Goal: Information Seeking & Learning: Learn about a topic

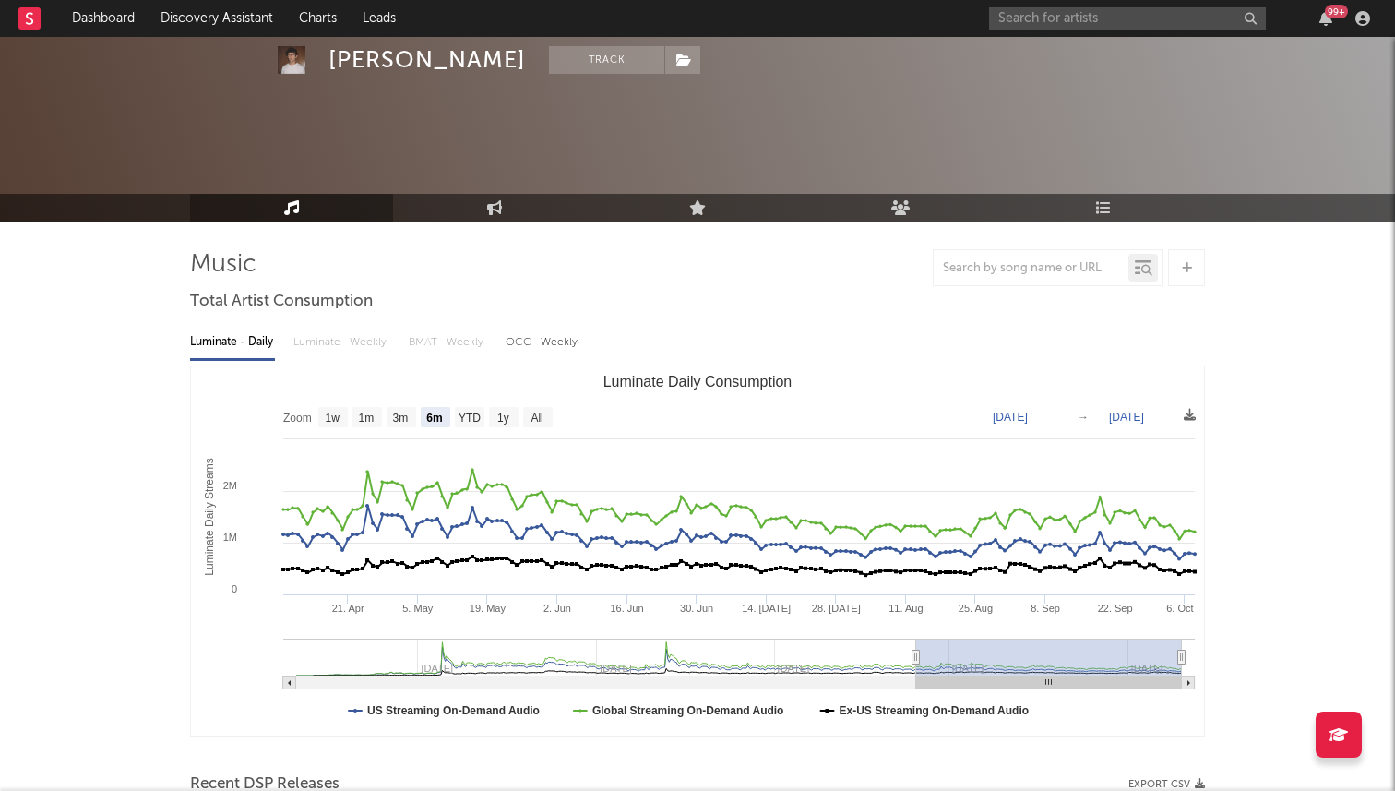
select select "6m"
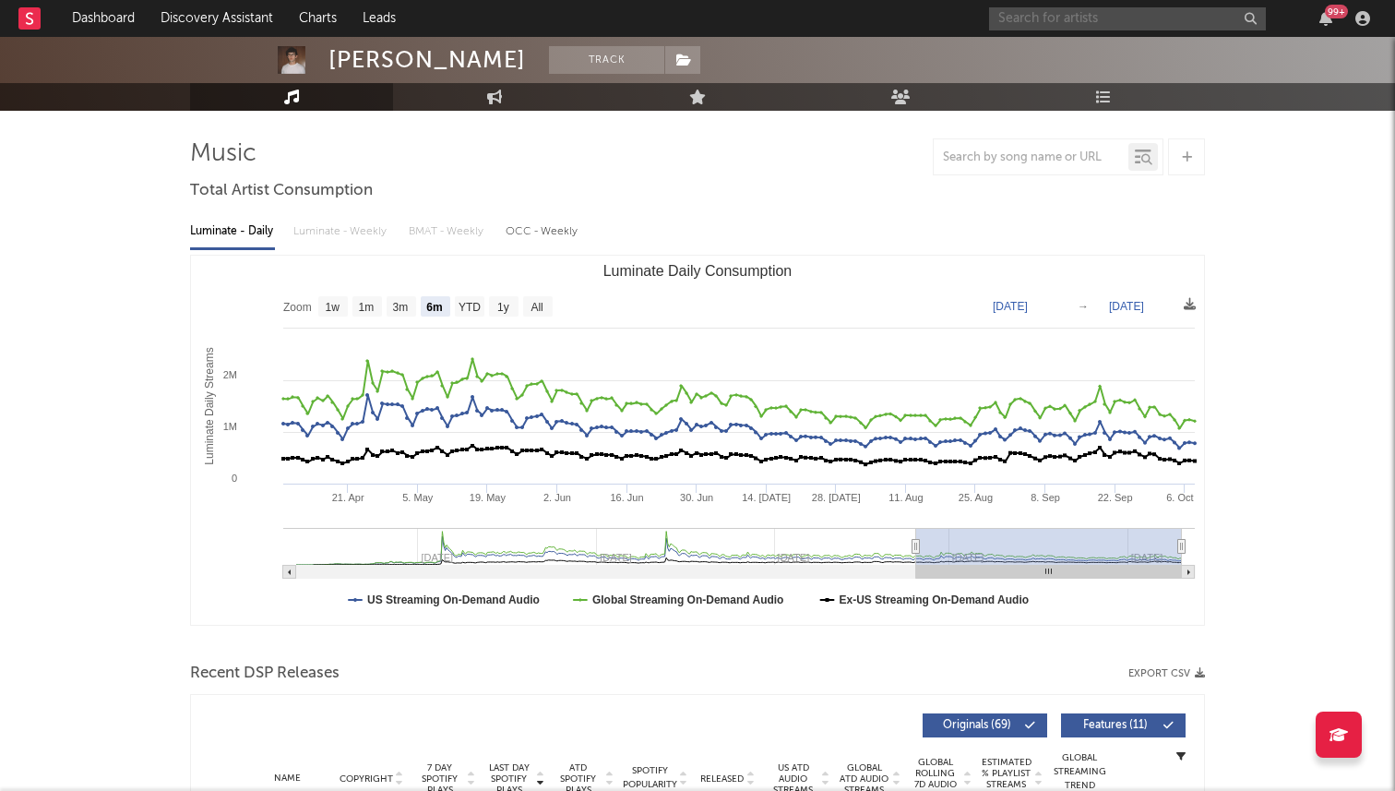
click at [1094, 21] on input "text" at bounding box center [1127, 18] width 277 height 23
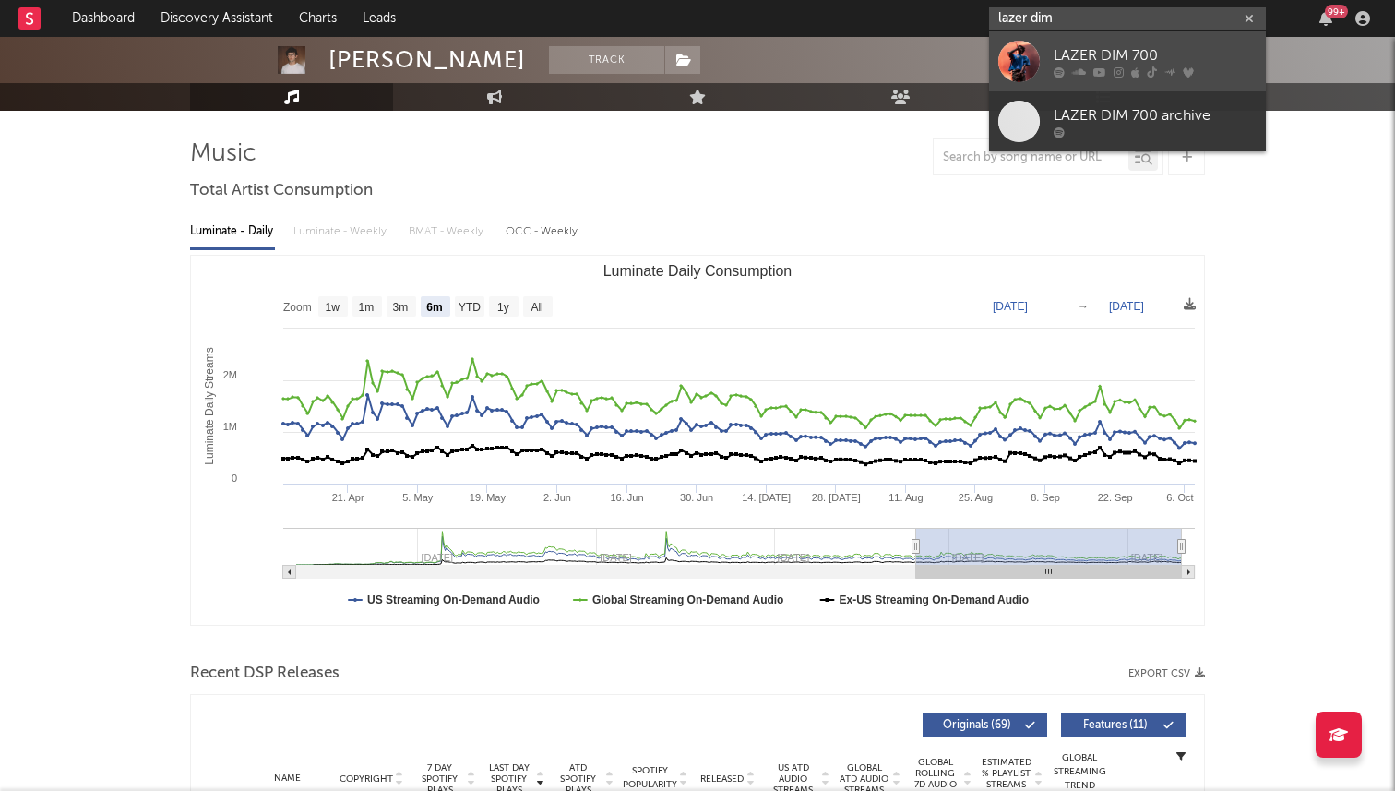
type input "lazer dim"
click at [1061, 61] on div "LAZER DIM 700" at bounding box center [1155, 55] width 203 height 22
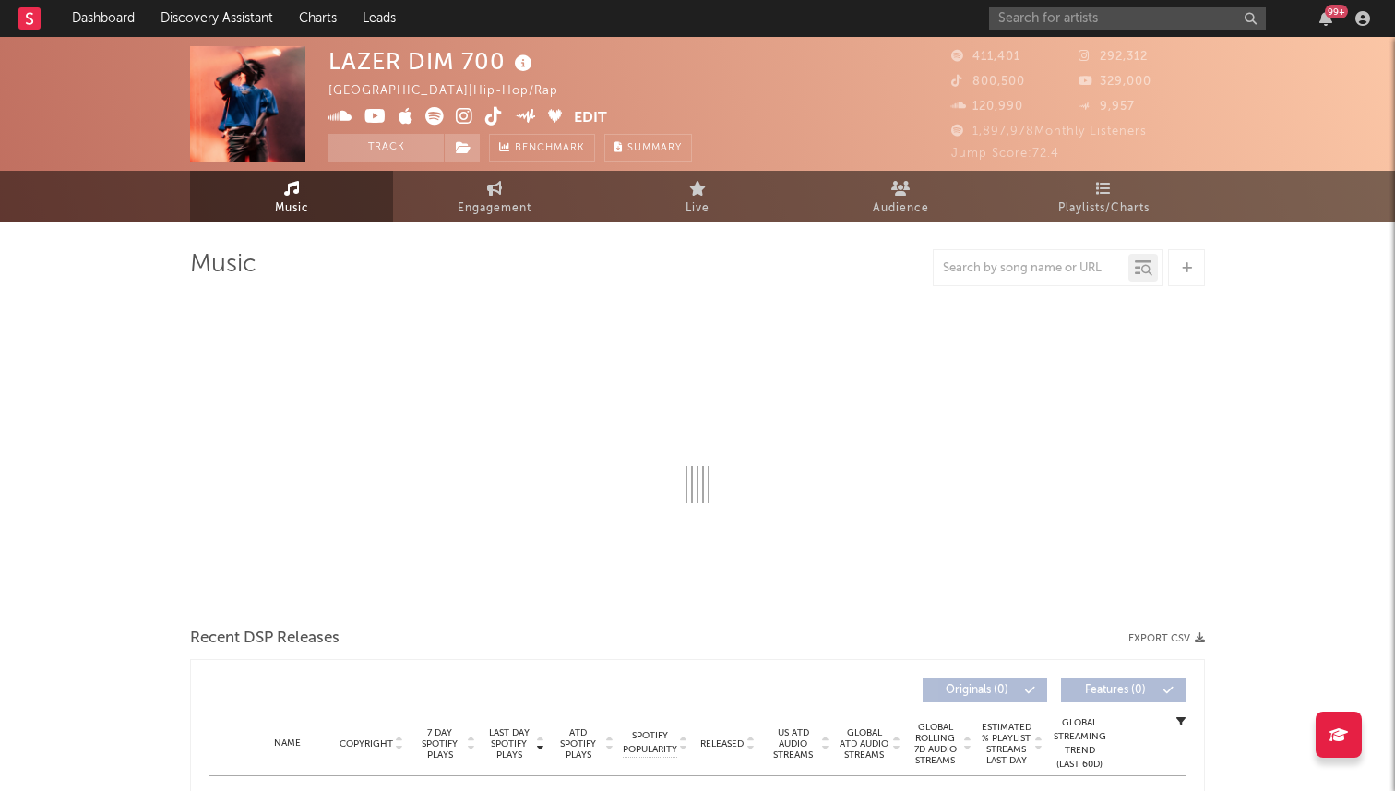
select select "6m"
